Goal: Information Seeking & Learning: Learn about a topic

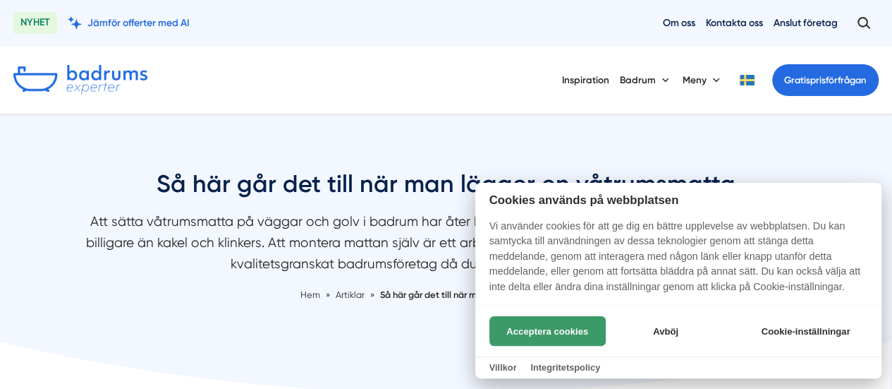
click at [540, 329] on button "Acceptera cookies" at bounding box center [547, 331] width 116 height 30
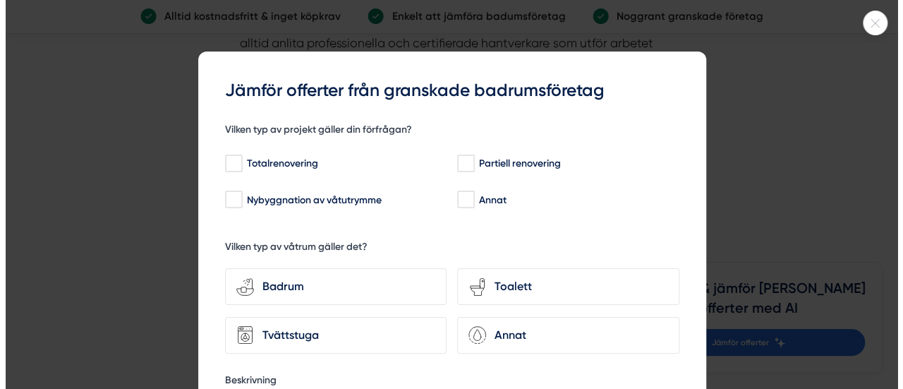
scroll to position [3125, 0]
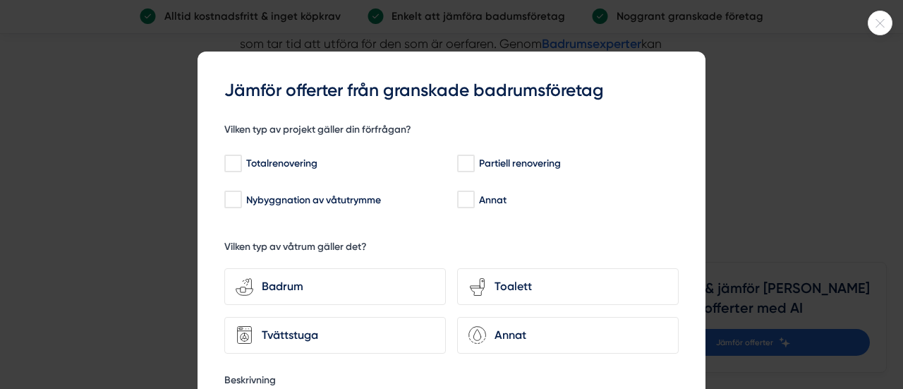
click at [892, 181] on html "NYHET Jämför offerter med AI Om oss Kontakta oss Anslut företag Inspiration [GE…" at bounding box center [451, 146] width 903 height 6542
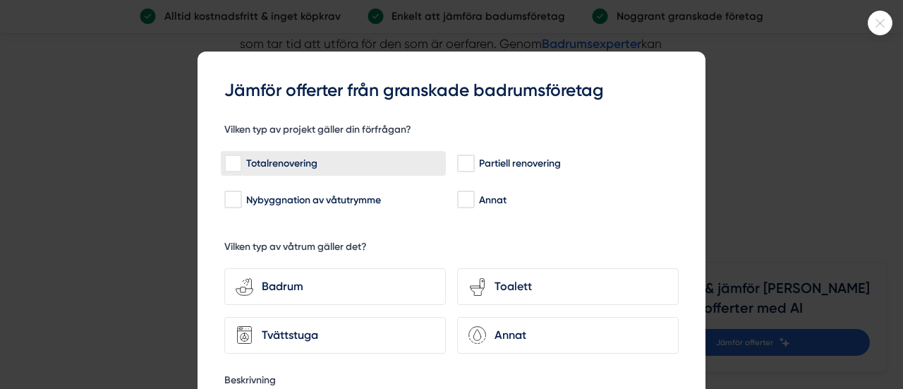
click at [233, 164] on input "Totalrenovering" at bounding box center [232, 164] width 16 height 14
checkbox input "true"
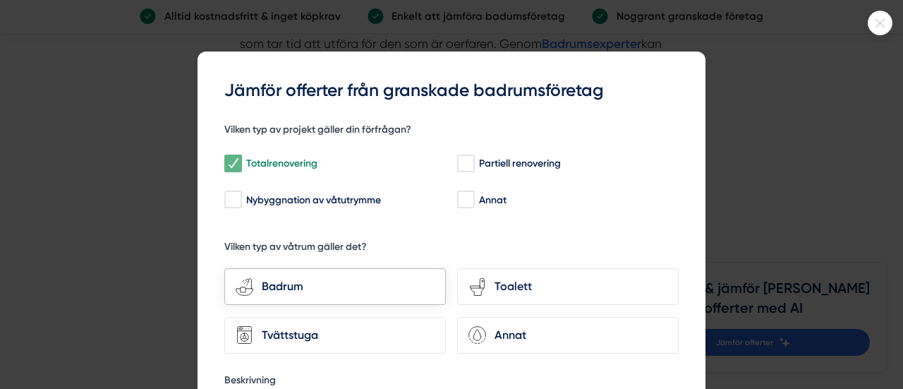
click at [327, 288] on div "Badrum" at bounding box center [343, 286] width 181 height 18
click at [0, 0] on input "bathroom-tub-towel Badrum" at bounding box center [0, 0] width 0 height 0
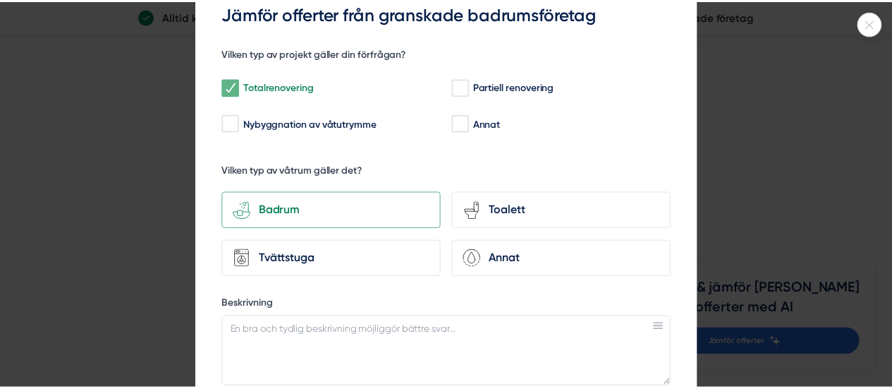
scroll to position [0, 0]
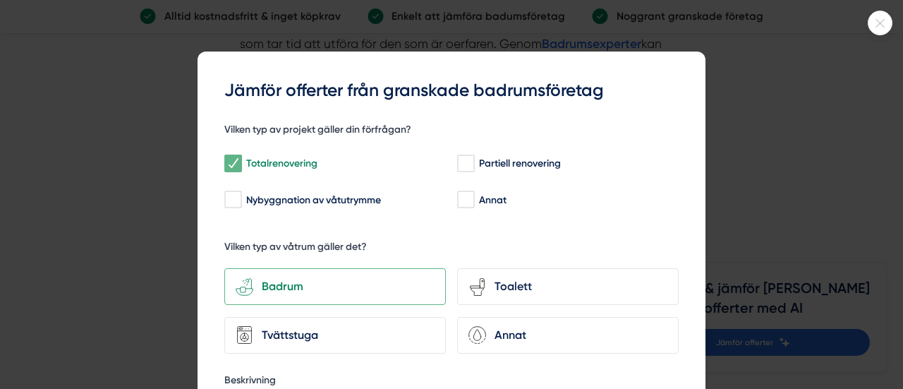
click at [877, 26] on icon at bounding box center [879, 23] width 23 height 8
